Goal: Information Seeking & Learning: Learn about a topic

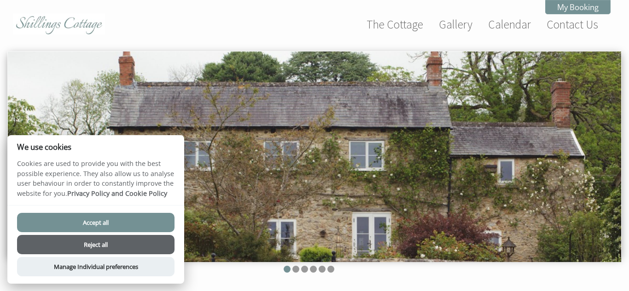
click at [88, 243] on button "Reject all" at bounding box center [95, 244] width 157 height 19
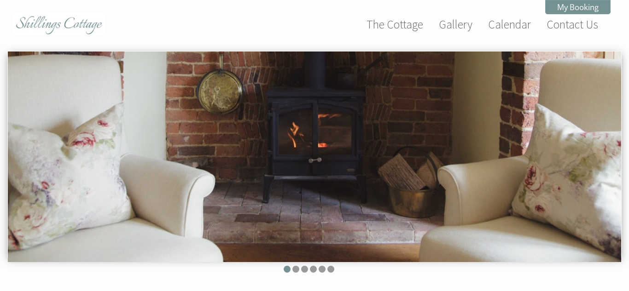
click at [296, 269] on li at bounding box center [295, 269] width 7 height 7
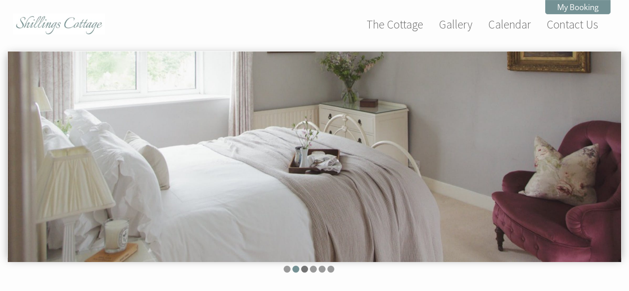
click at [305, 270] on li at bounding box center [304, 269] width 7 height 7
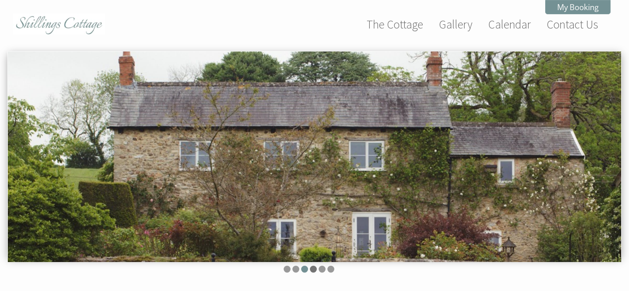
click at [313, 270] on li at bounding box center [313, 269] width 7 height 7
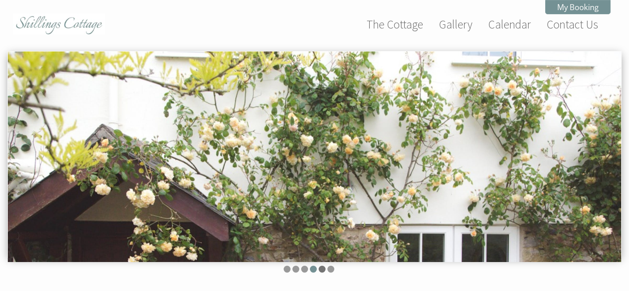
click at [323, 271] on li at bounding box center [322, 269] width 7 height 7
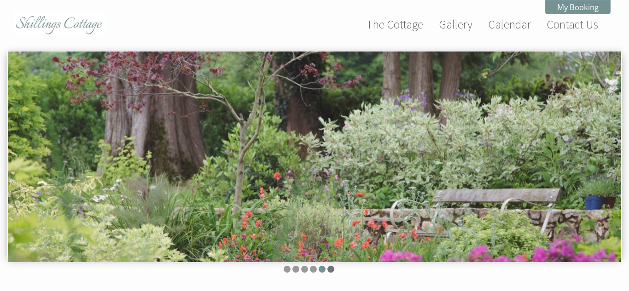
click at [332, 272] on li at bounding box center [330, 269] width 7 height 7
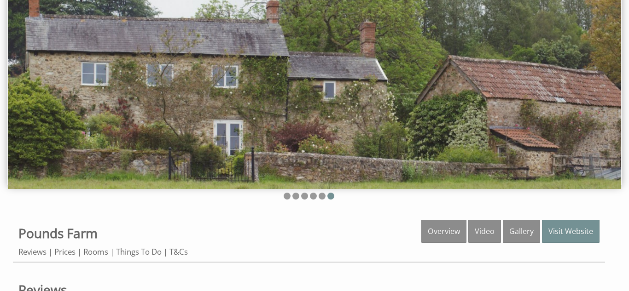
scroll to position [74, 0]
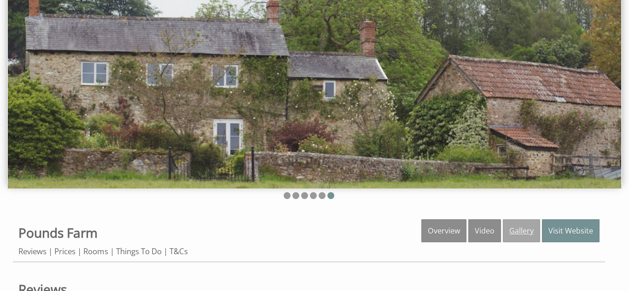
click at [525, 225] on link "Gallery" at bounding box center [521, 231] width 37 height 23
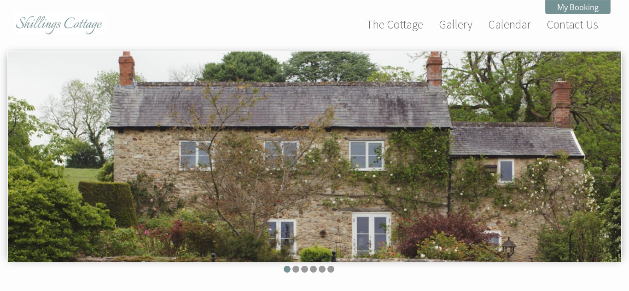
click at [1, 266] on div at bounding box center [314, 163] width 629 height 224
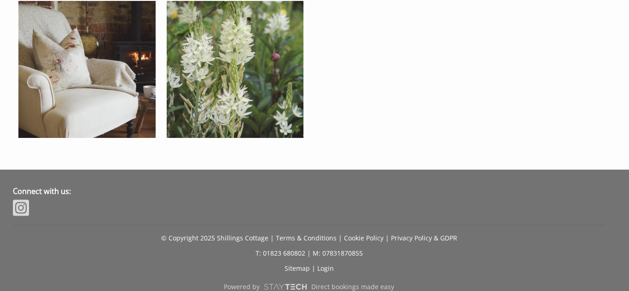
scroll to position [3227, 0]
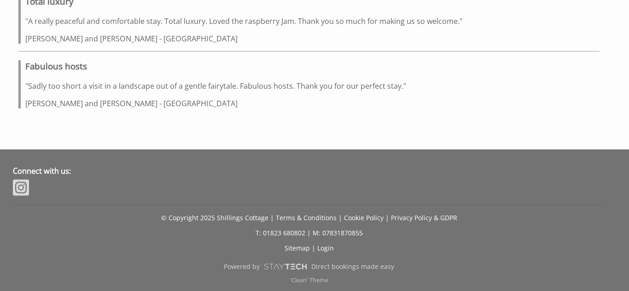
scroll to position [74, 0]
